Goal: Task Accomplishment & Management: Manage account settings

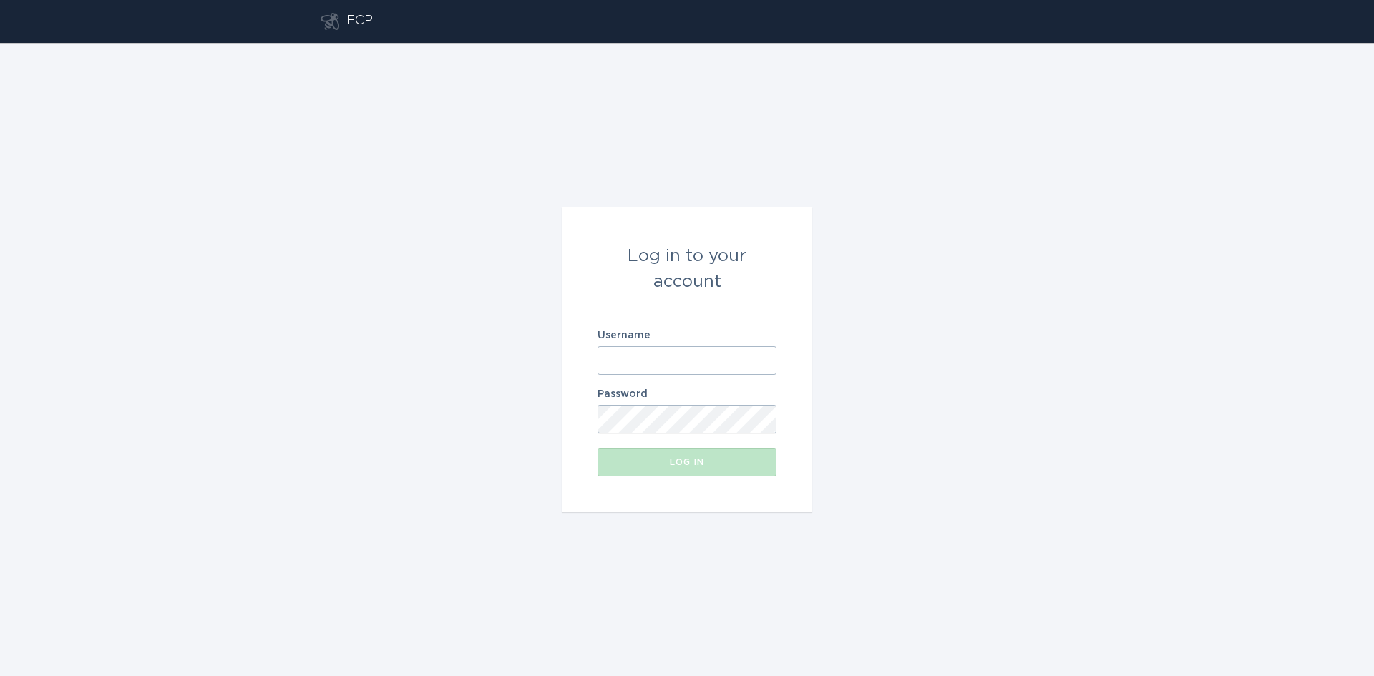
type input "[EMAIL_ADDRESS][DOMAIN_NAME]"
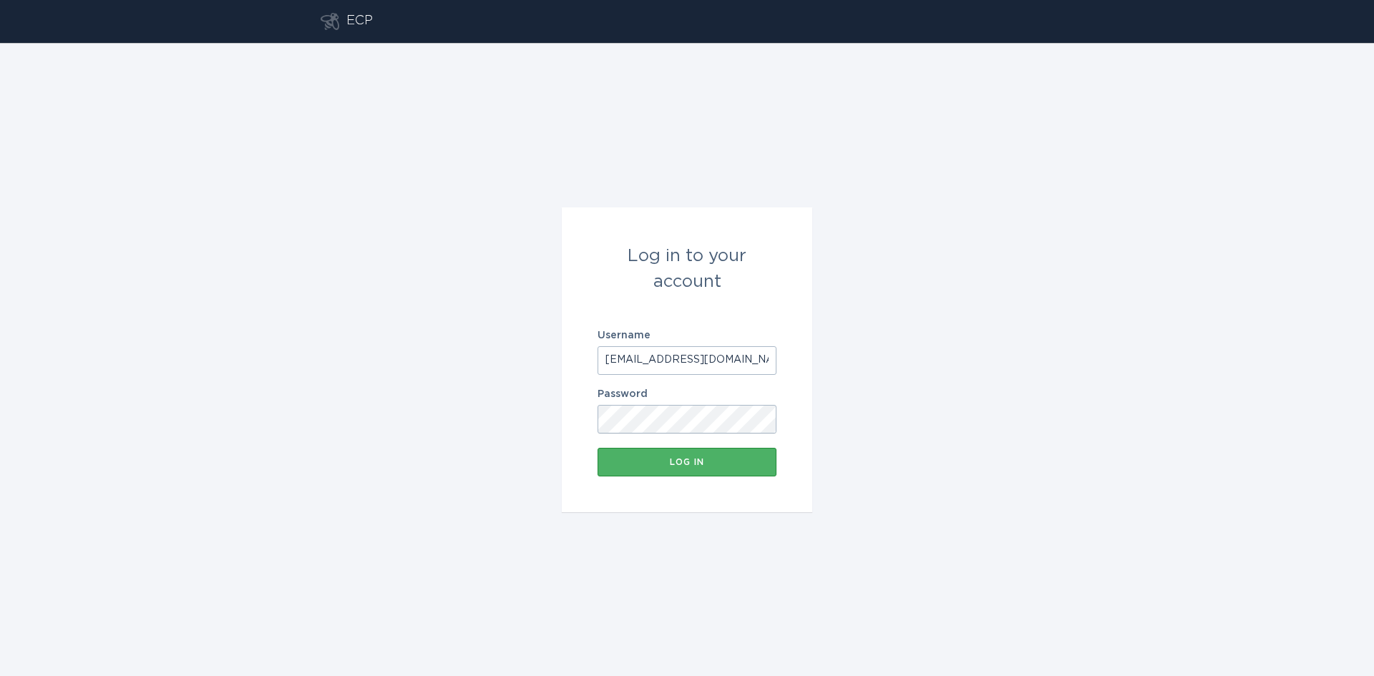
click at [694, 468] on button "Log in" at bounding box center [687, 462] width 179 height 29
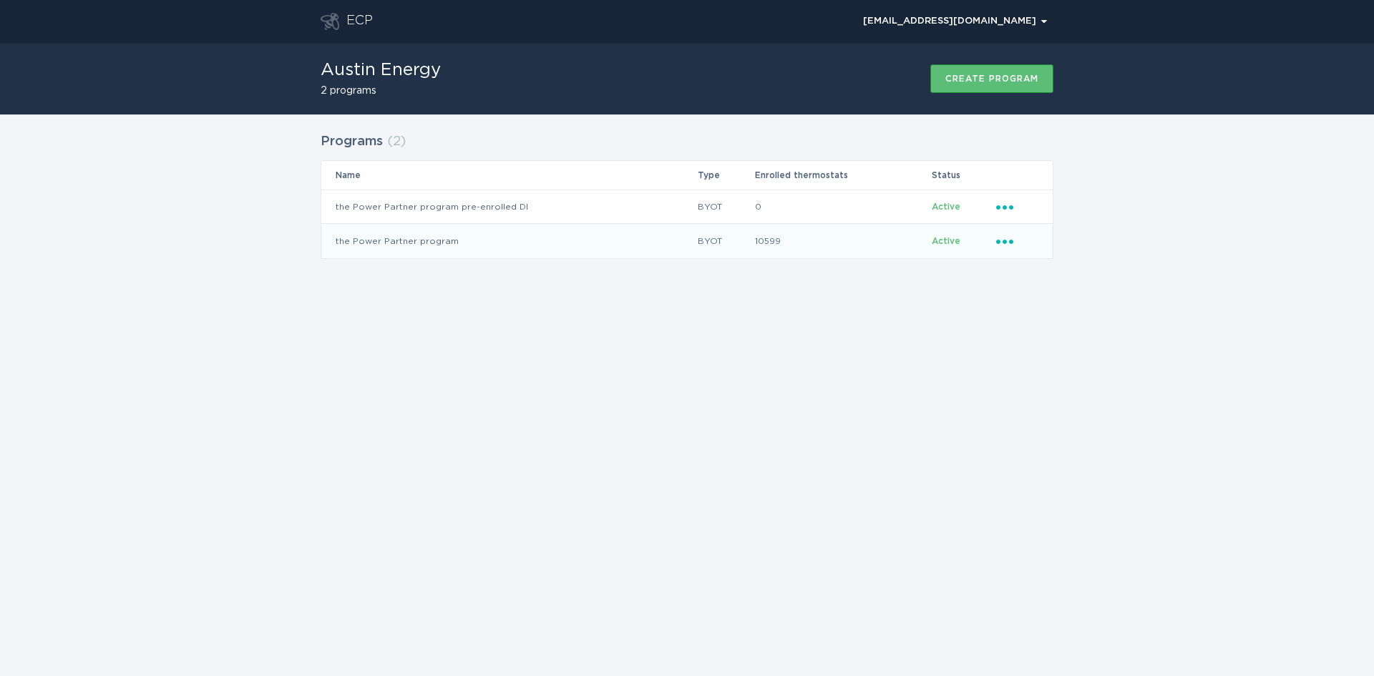
click at [1005, 238] on icon "Ellipsis" at bounding box center [1006, 239] width 20 height 12
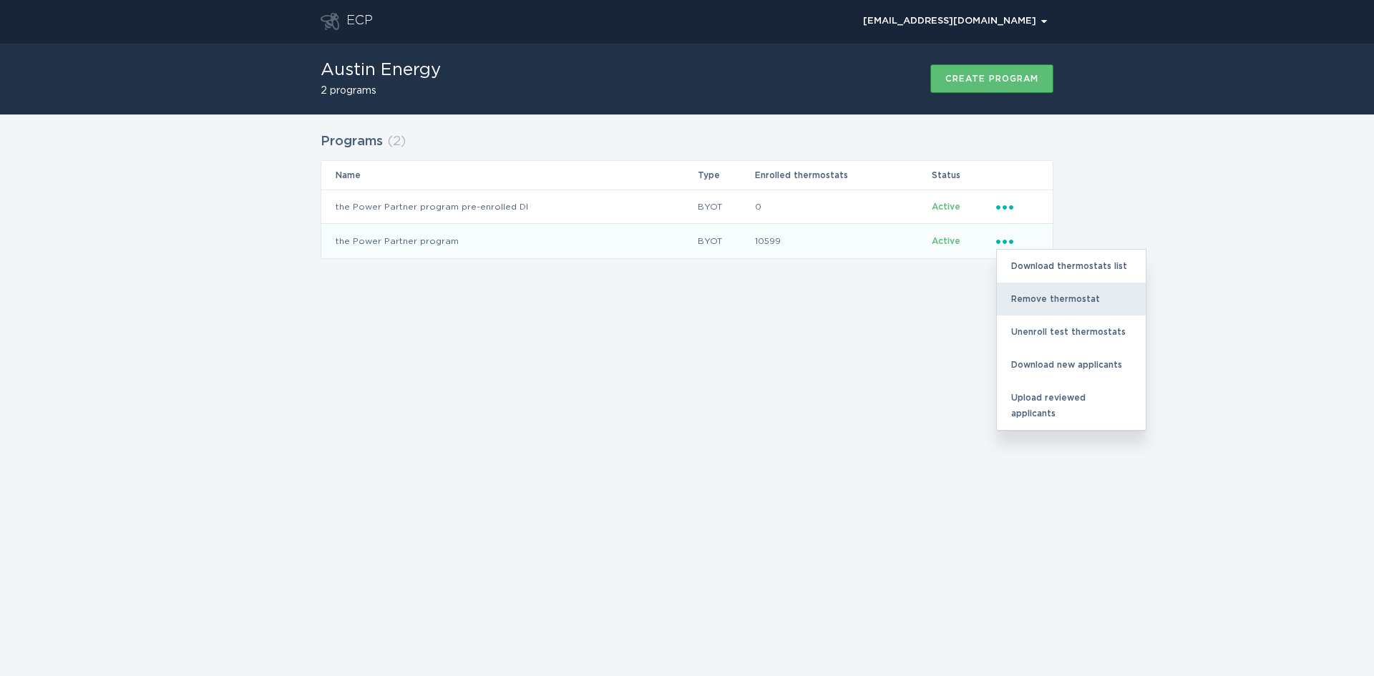
click at [1031, 290] on div "Remove thermostat" at bounding box center [1071, 299] width 149 height 33
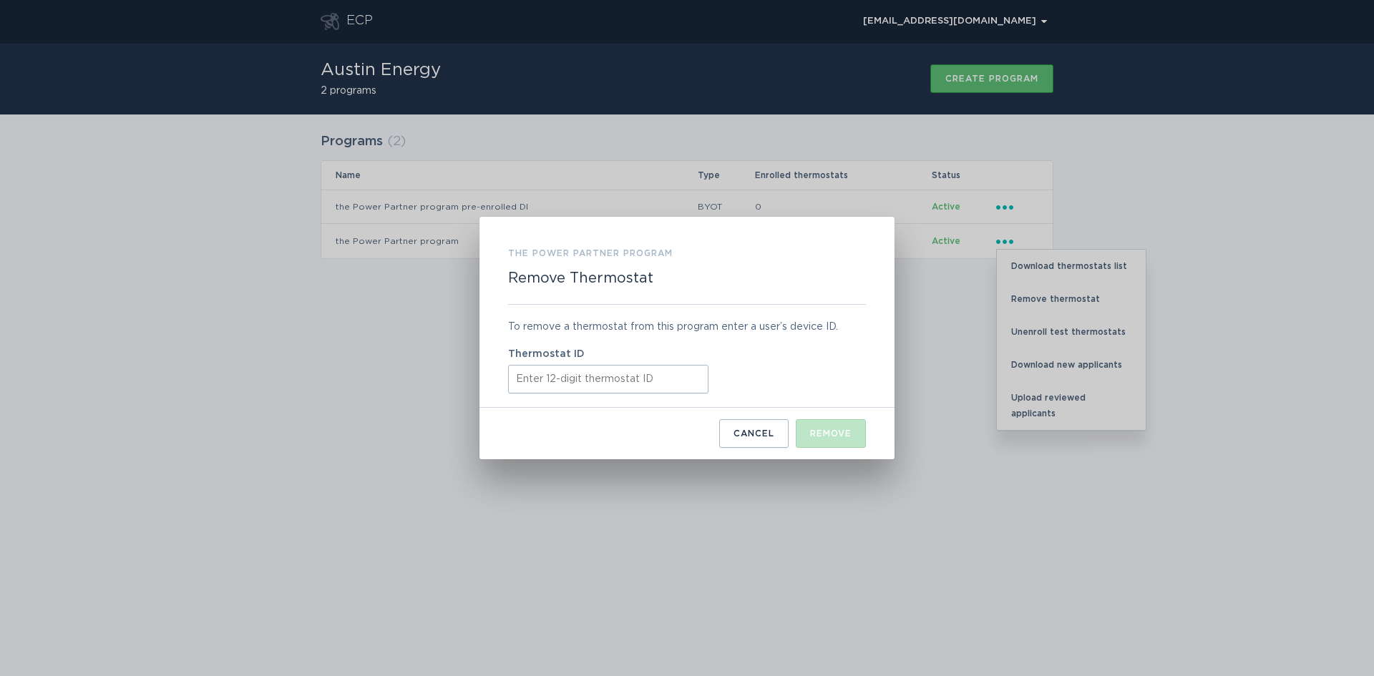
click at [598, 385] on input "Thermostat ID" at bounding box center [608, 379] width 200 height 29
paste input "53251147999"
click at [643, 376] on input "53251147999" at bounding box center [608, 379] width 200 height 29
type input "532511479991"
click at [830, 440] on button "Remove" at bounding box center [831, 433] width 70 height 29
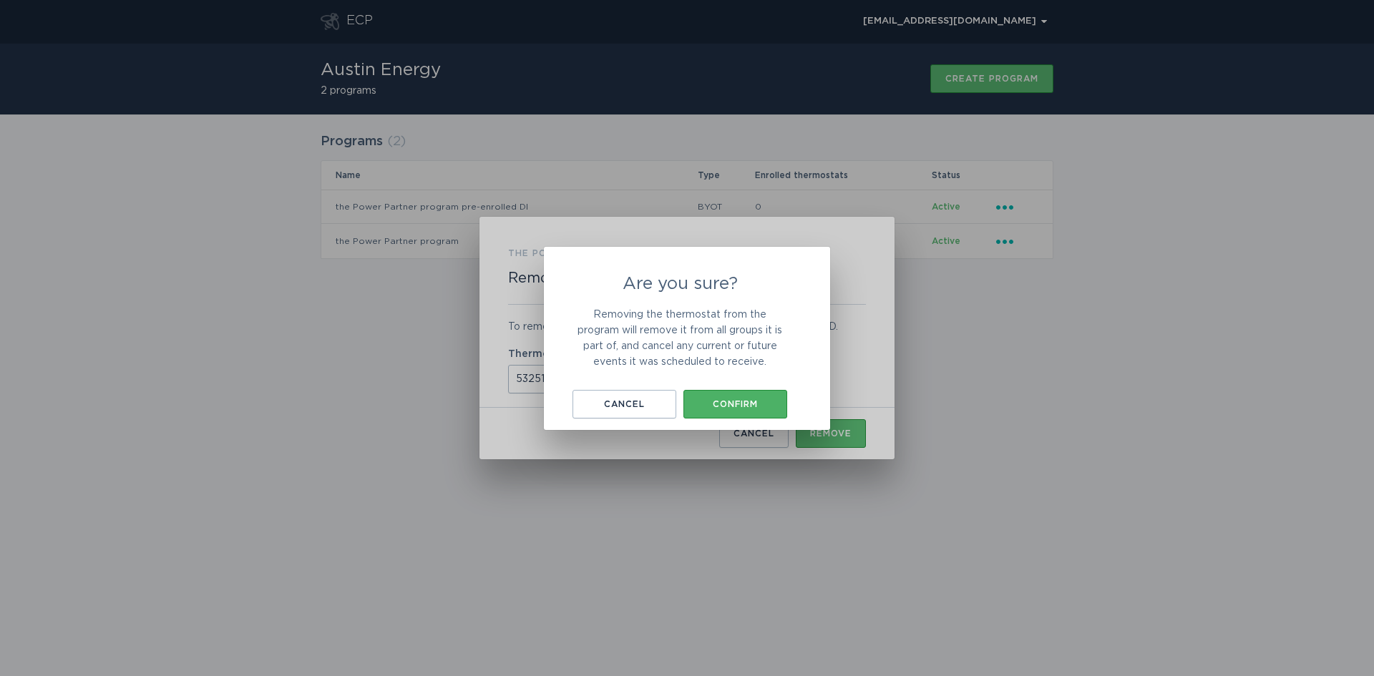
click at [724, 397] on button "Confirm" at bounding box center [736, 404] width 104 height 29
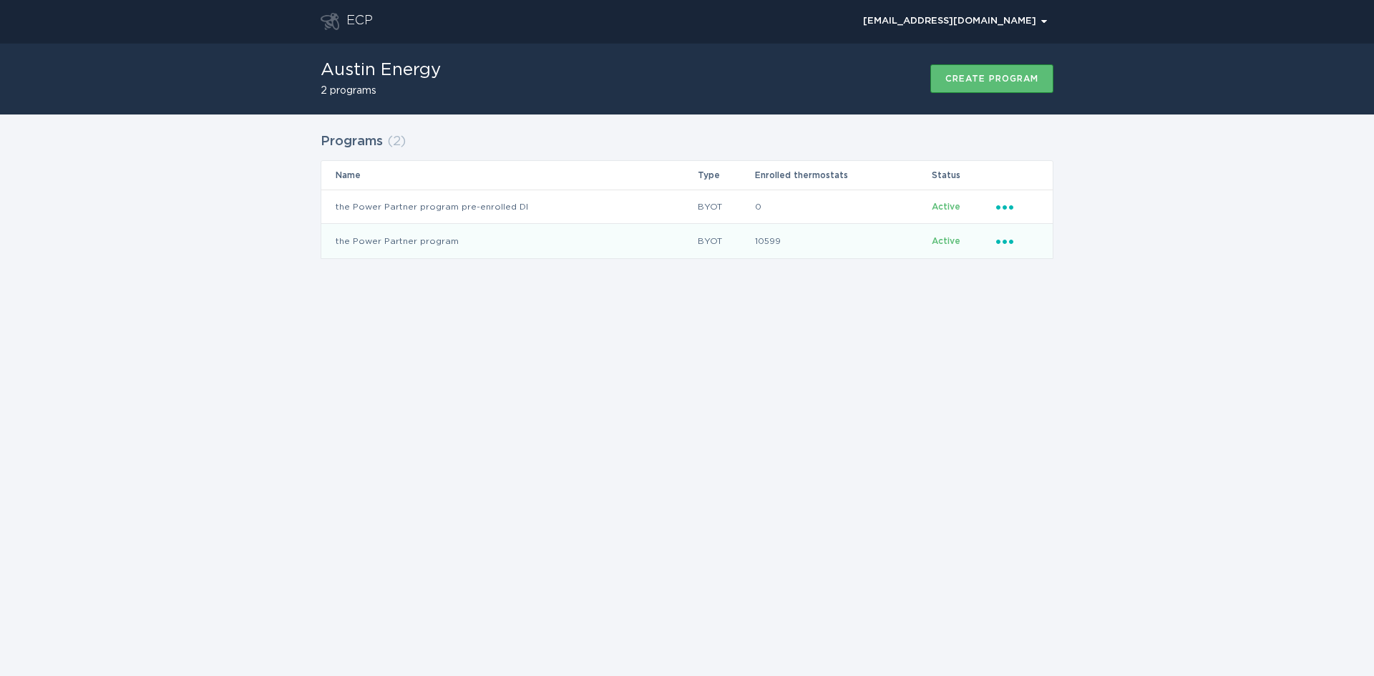
click at [1004, 240] on icon "Popover menu" at bounding box center [1004, 242] width 17 height 4
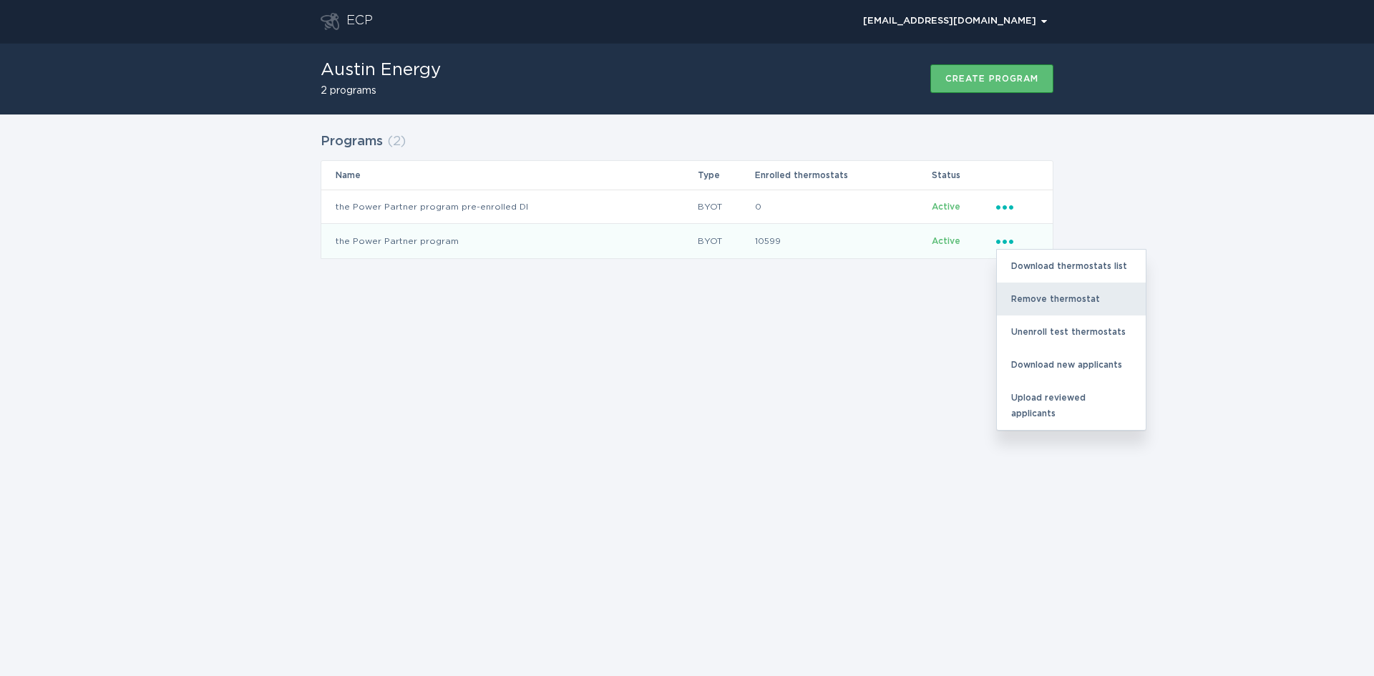
click at [1044, 293] on div "Remove thermostat" at bounding box center [1071, 299] width 149 height 33
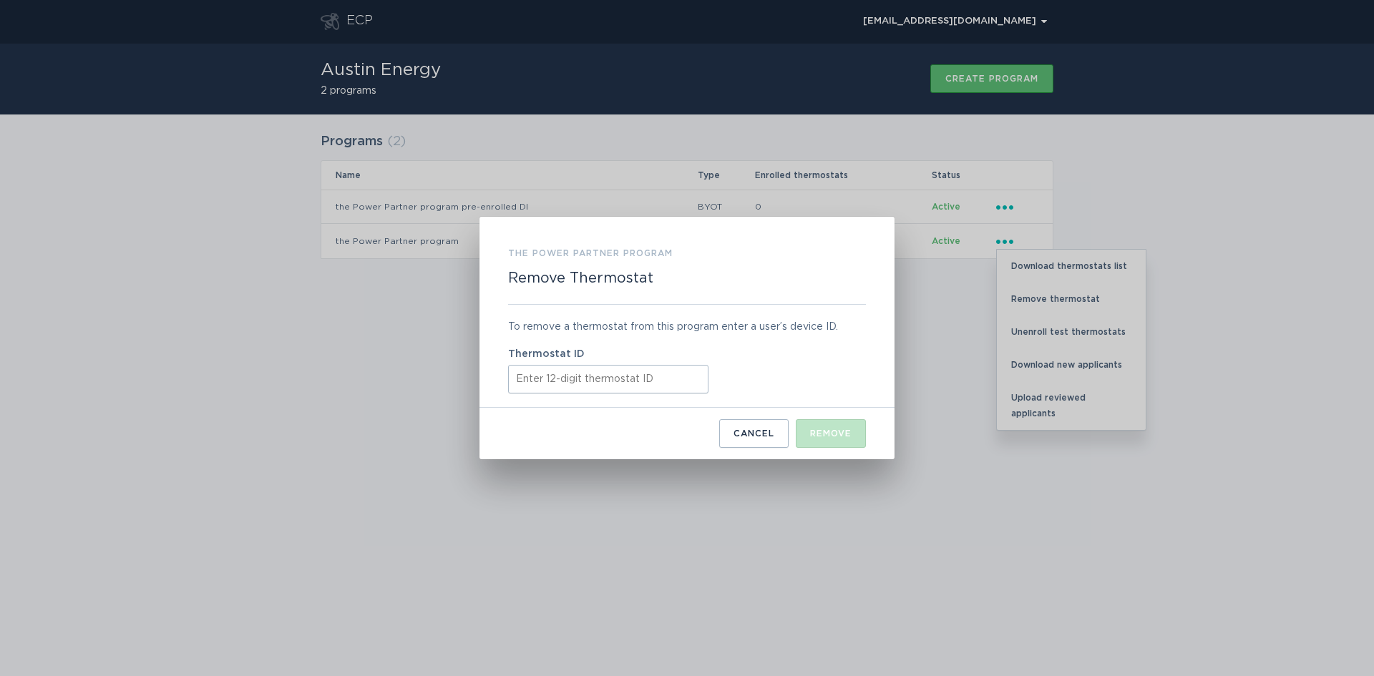
click at [641, 371] on input "Thermostat ID" at bounding box center [608, 379] width 200 height 29
paste input "532542705328"
type input "532542705328"
click at [831, 437] on div "Remove" at bounding box center [831, 433] width 42 height 9
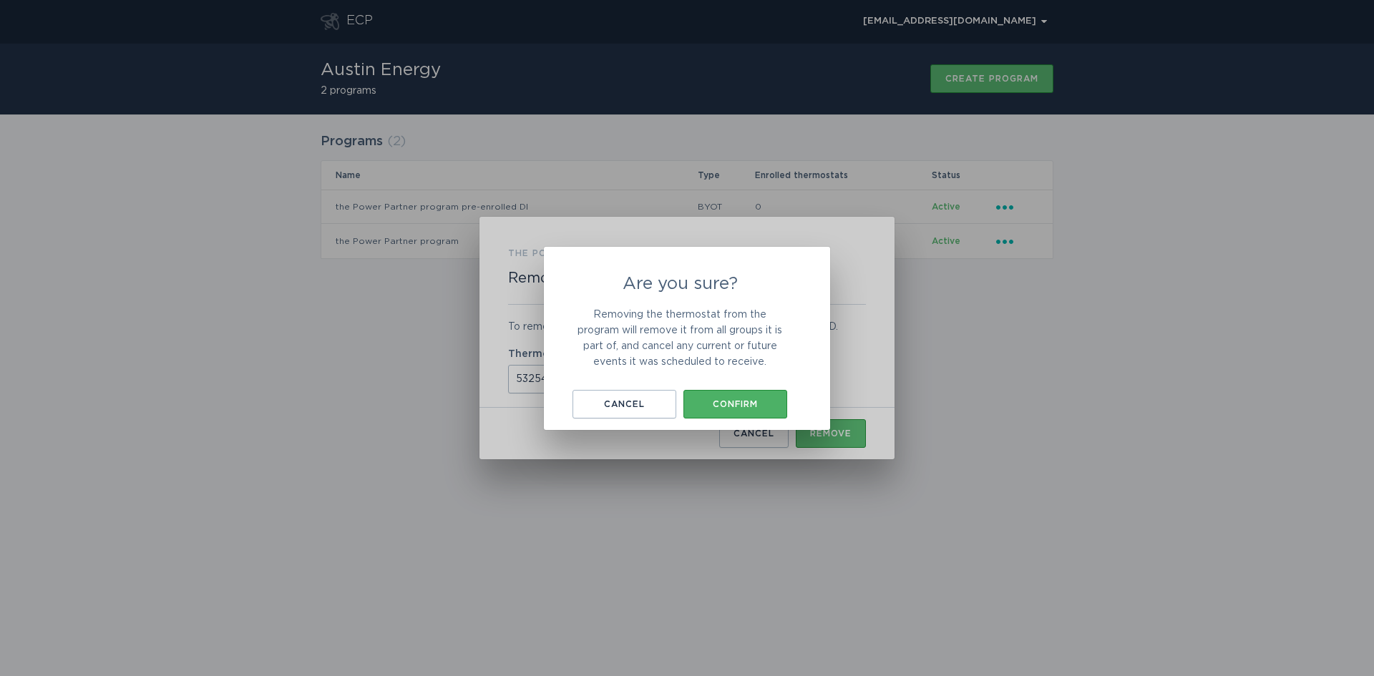
click at [745, 405] on div "Confirm" at bounding box center [735, 404] width 89 height 9
